Goal: Check status

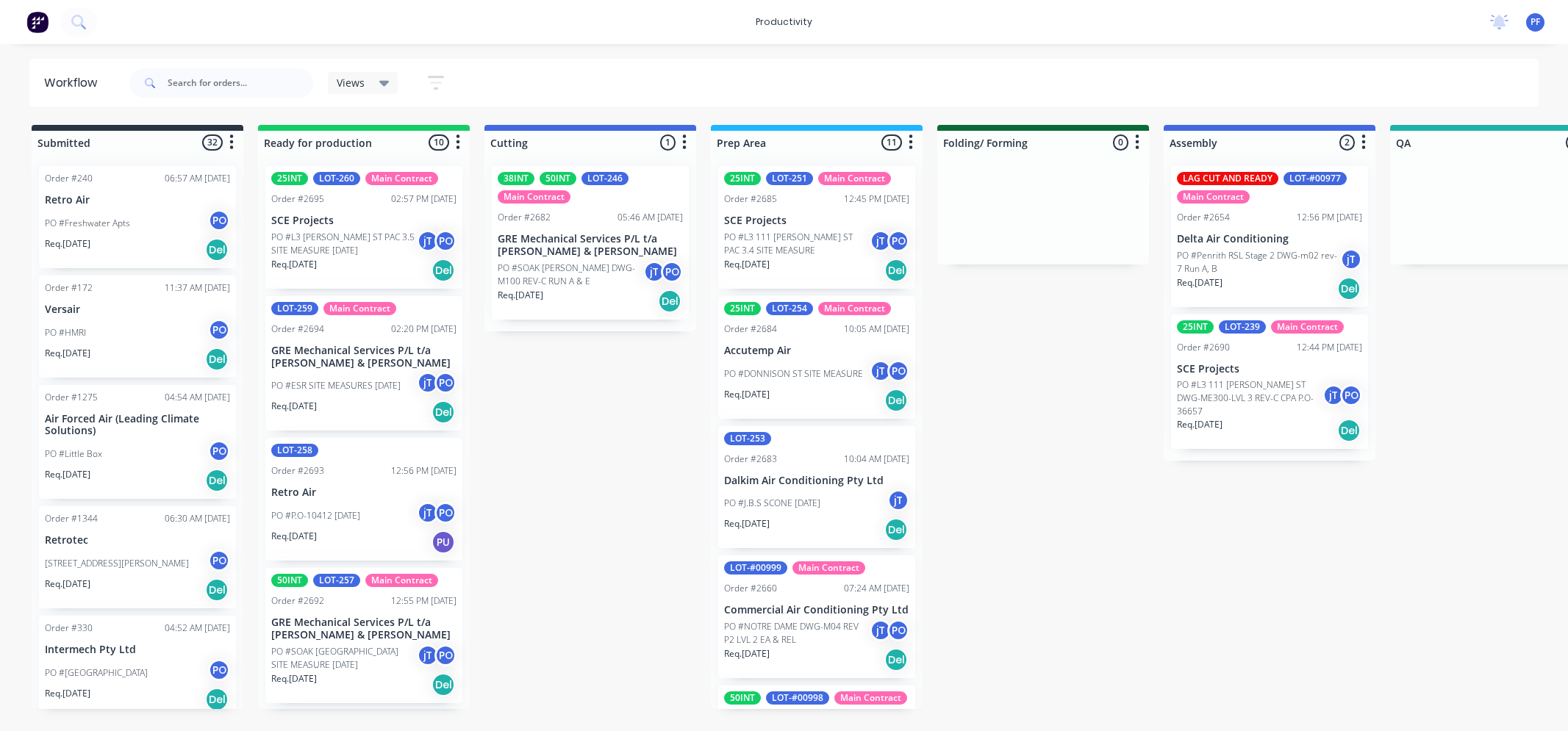
scroll to position [0, 9]
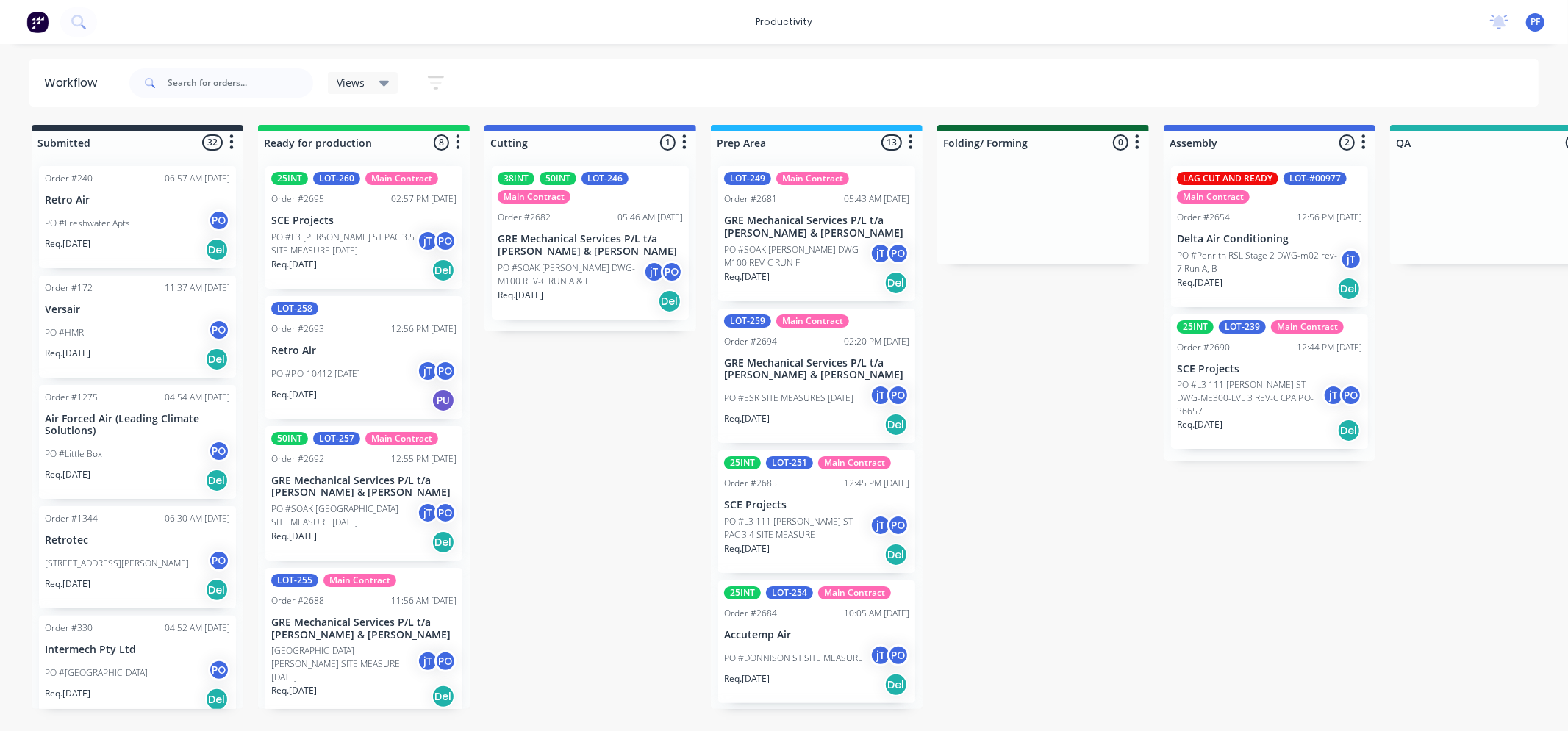
click at [661, 591] on div "Submitted 32 Order #240 06:57 AM [DATE] Retro Air PO #Freshwater Apts PO Req. […" at bounding box center [1427, 416] width 2877 height 584
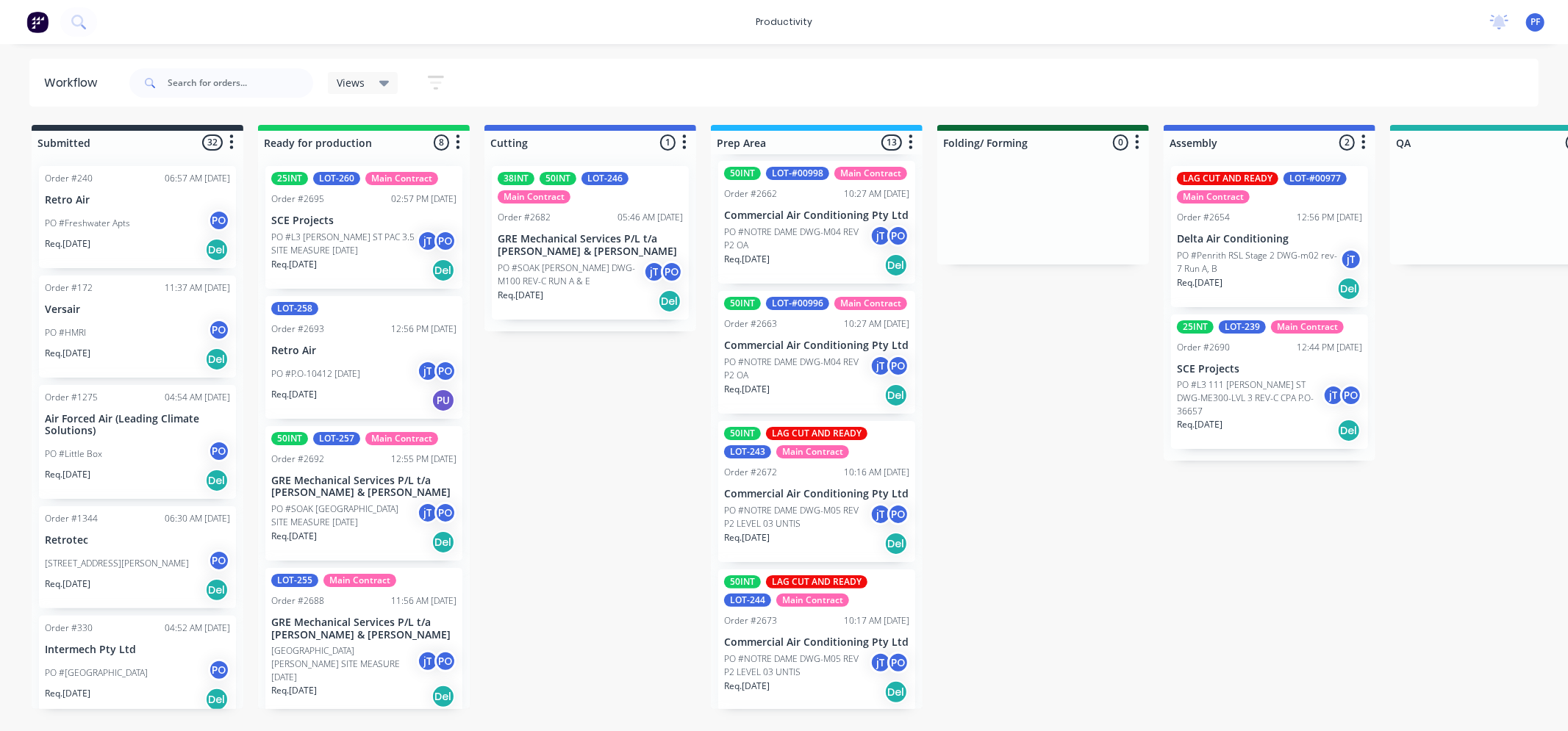
scroll to position [817, 0]
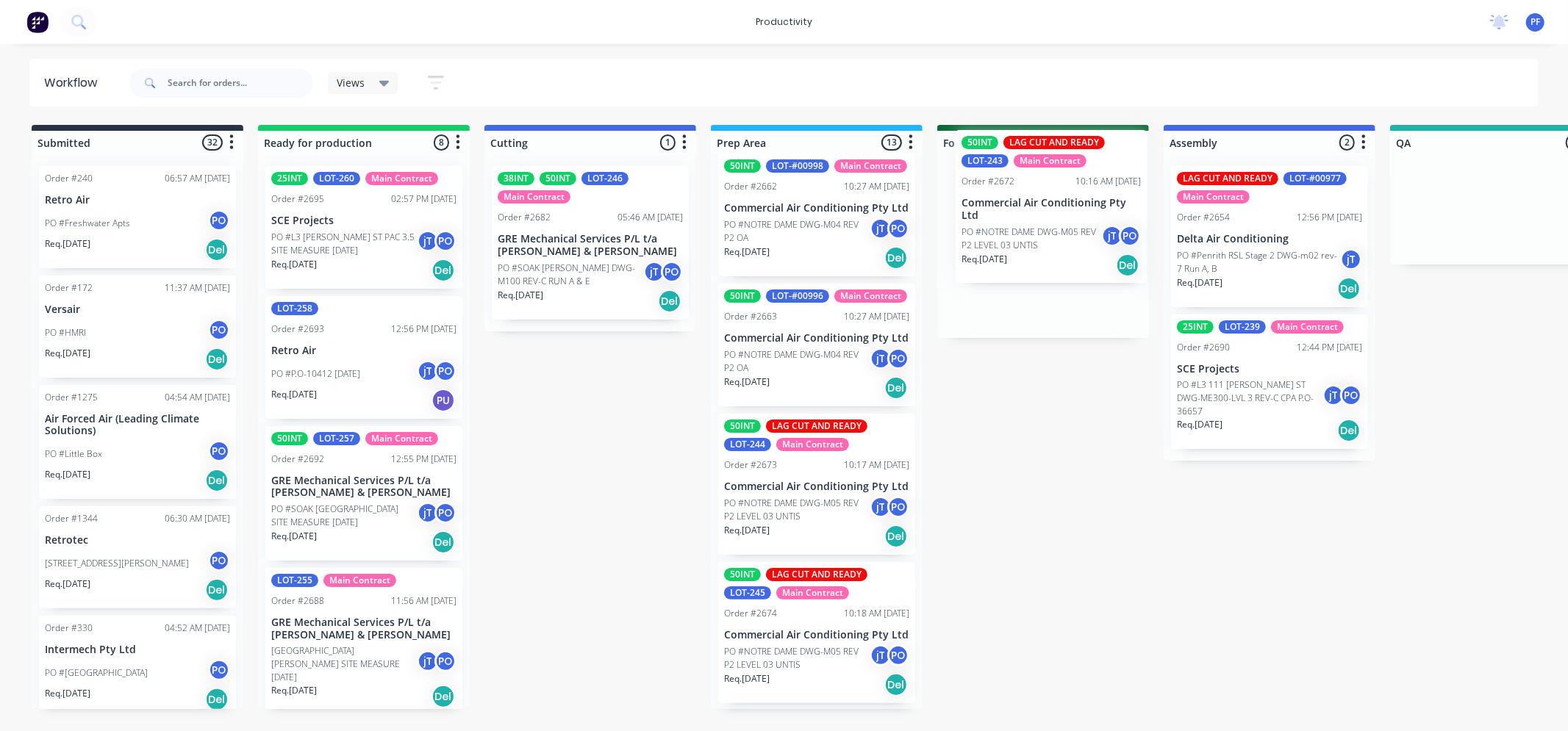
drag, startPoint x: 840, startPoint y: 559, endPoint x: 1083, endPoint y: 196, distance: 436.8
click at [1083, 196] on div "Submitted 32 Order #240 06:57 AM [DATE] Retro Air PO #Freshwater Apts PO Req. […" at bounding box center [1427, 416] width 2877 height 584
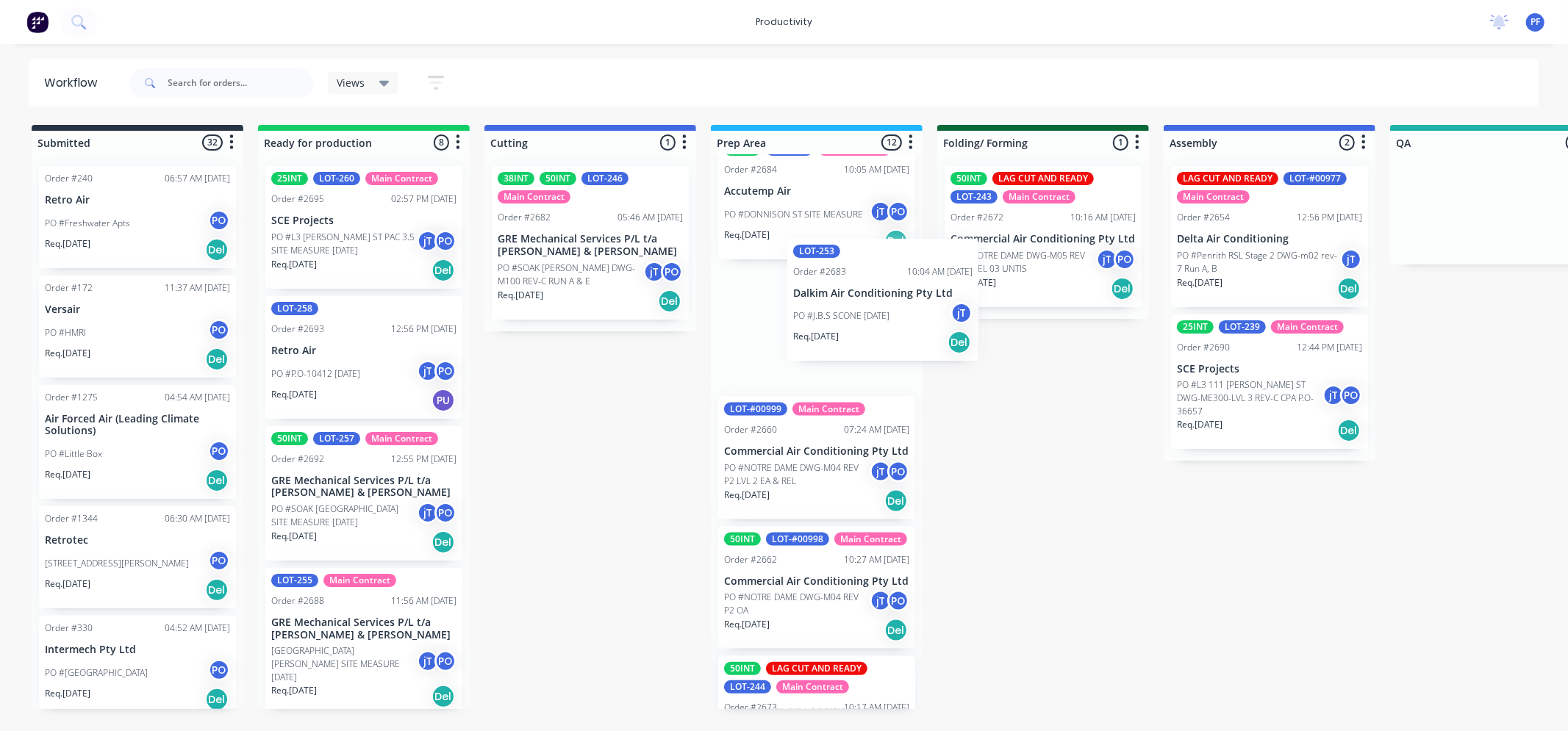
scroll to position [442, 0]
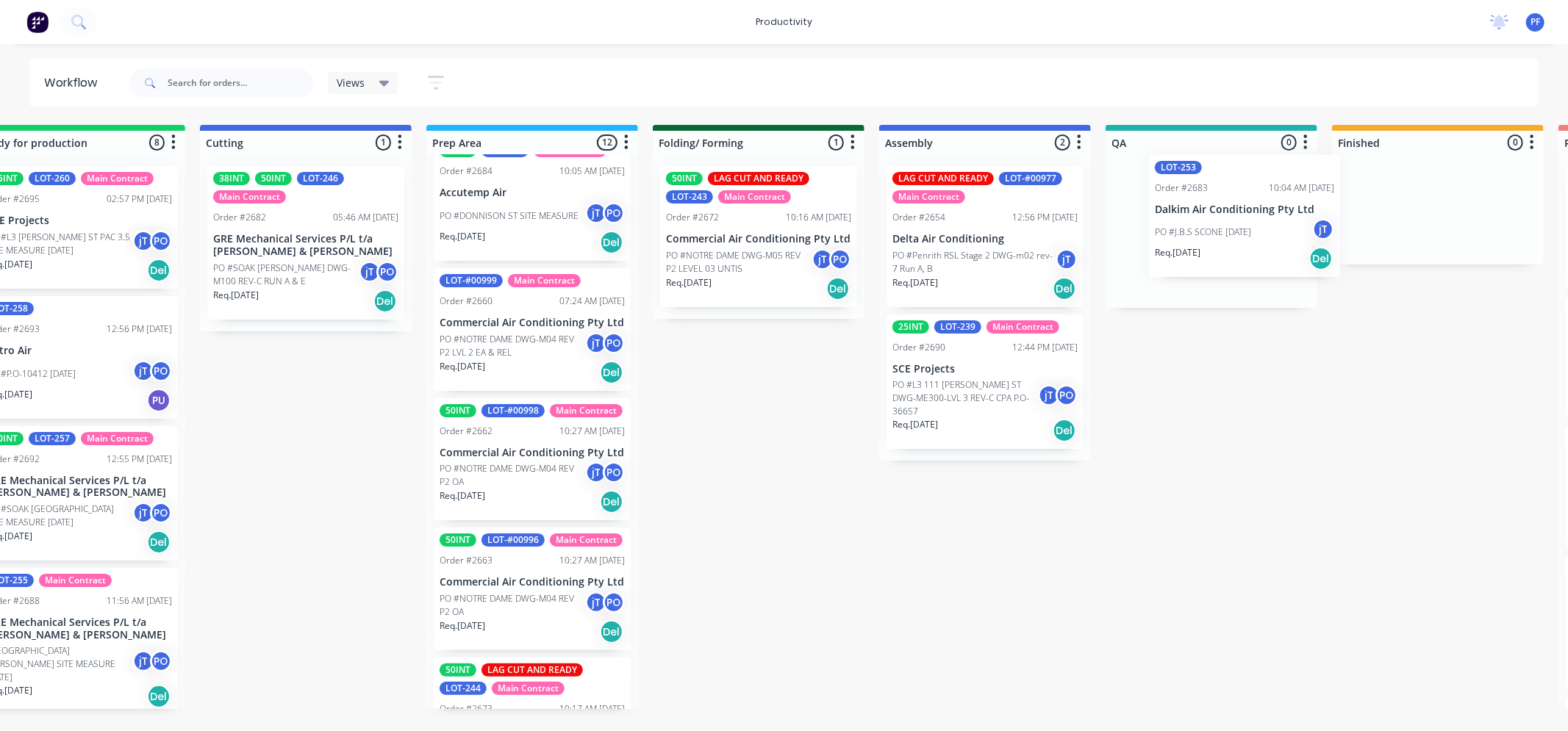
drag, startPoint x: 804, startPoint y: 364, endPoint x: 1237, endPoint y: 251, distance: 447.5
click at [1238, 251] on div "Submitted 32 Order #240 06:57 AM [DATE] Retro Air PO #Freshwater Apts PO Req. […" at bounding box center [1143, 416] width 2877 height 584
